Goal: Complete application form

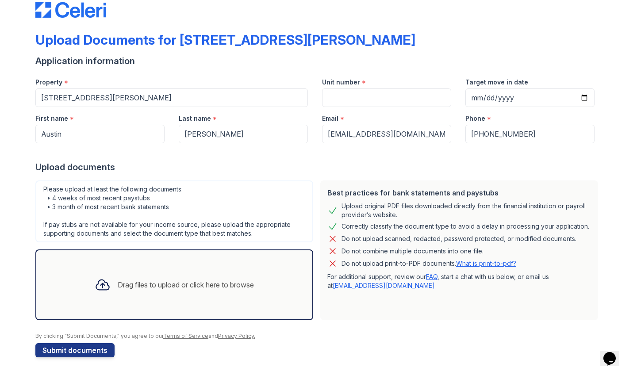
click at [233, 284] on div "Drag files to upload or click here to browse" at bounding box center [186, 284] width 136 height 11
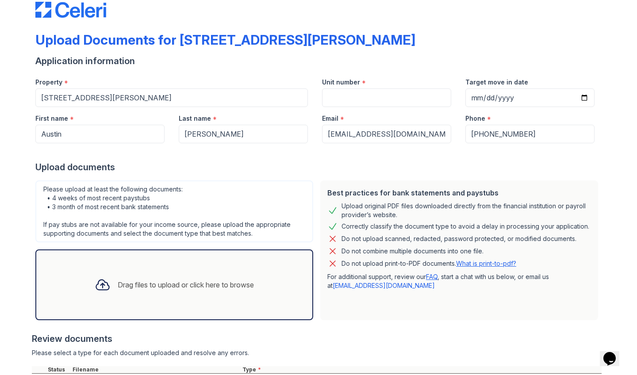
click at [157, 284] on div "Drag files to upload or click here to browse" at bounding box center [186, 284] width 136 height 11
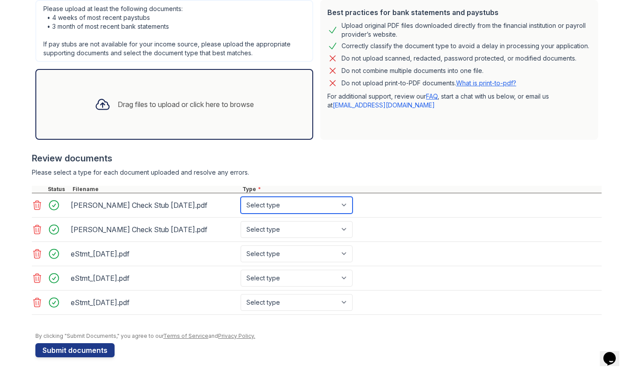
scroll to position [200, 0]
select select "paystub"
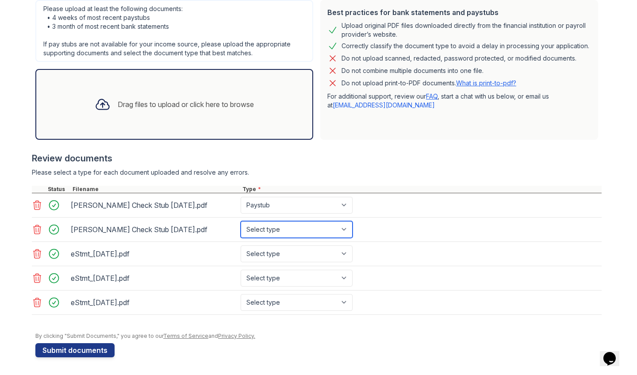
select select "paystub"
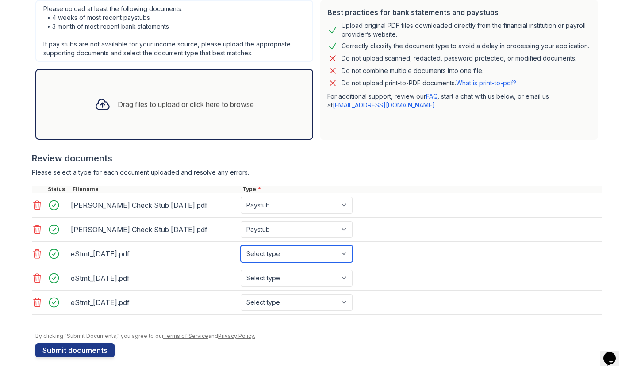
select select "bank_statement"
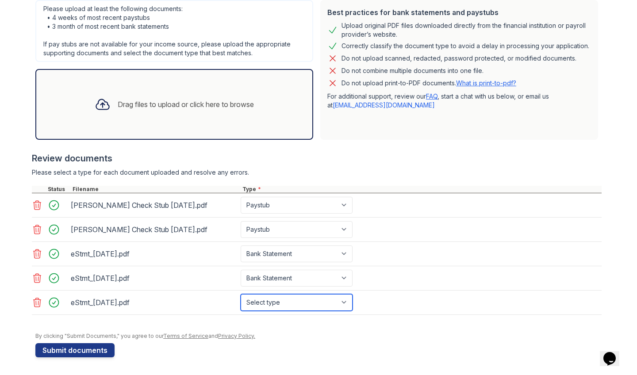
select select "bank_statement"
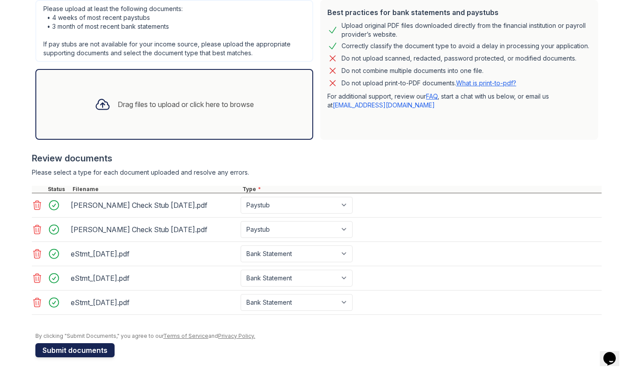
click at [93, 350] on button "Submit documents" at bounding box center [74, 350] width 79 height 14
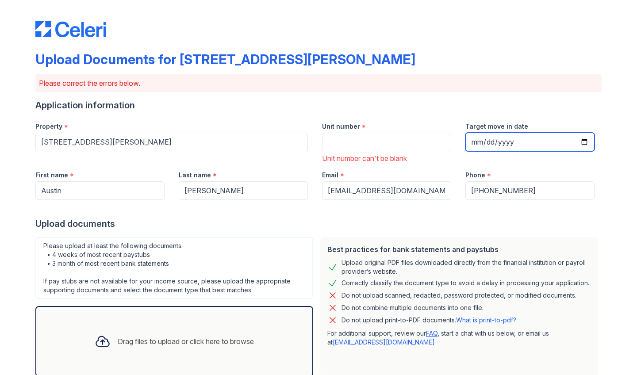
click at [490, 143] on input "Target move in date" at bounding box center [529, 142] width 129 height 19
type input "[DATE]"
click at [454, 93] on div "Upload Documents for [STREET_ADDRESS][PERSON_NAME] Please correct the errors be…" at bounding box center [318, 301] width 566 height 594
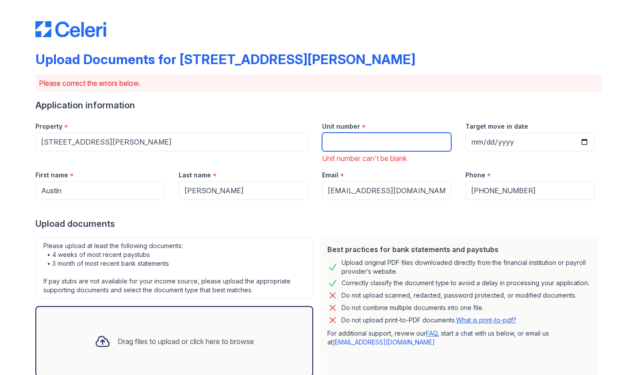
click at [400, 133] on input "Unit number" at bounding box center [386, 142] width 129 height 19
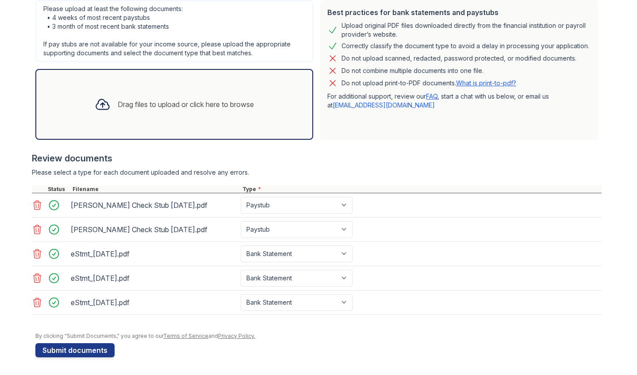
scroll to position [237, 0]
type input "3R"
click at [68, 343] on button "Submit documents" at bounding box center [74, 350] width 79 height 14
